Goal: Navigation & Orientation: Find specific page/section

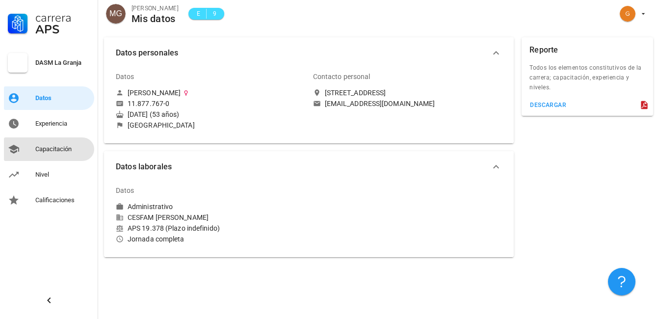
click at [55, 152] on div "Capacitación" at bounding box center [62, 149] width 55 height 8
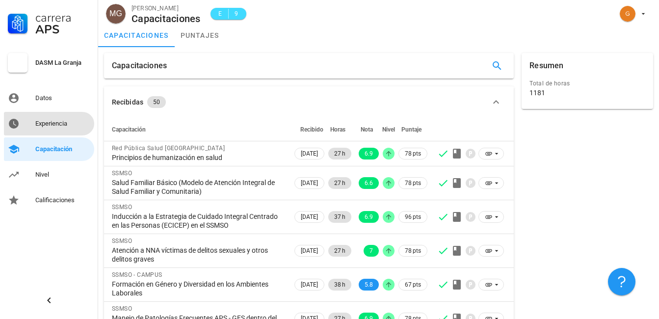
click at [51, 123] on div "Experiencia" at bounding box center [62, 124] width 55 height 8
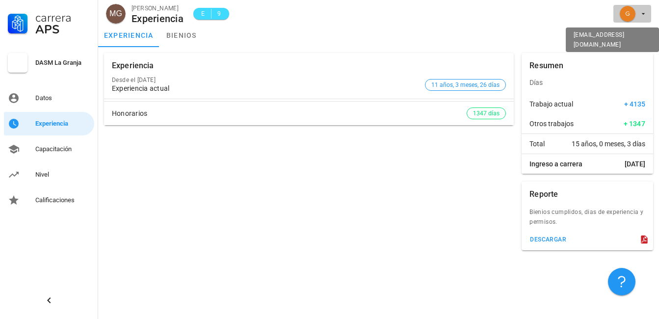
click at [641, 16] on icon "button" at bounding box center [643, 14] width 8 height 8
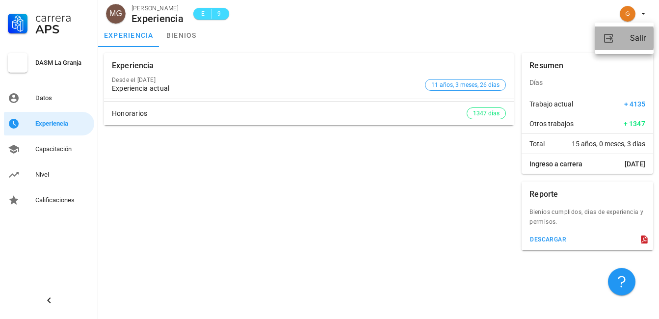
click at [628, 36] on link "Salir" at bounding box center [624, 38] width 59 height 24
